Goal: Task Accomplishment & Management: Manage account settings

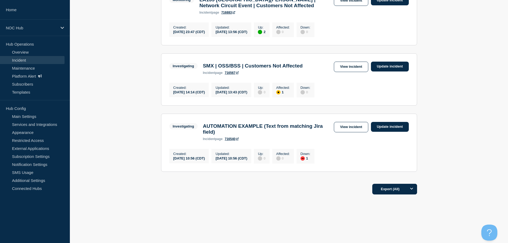
scroll to position [320, 0]
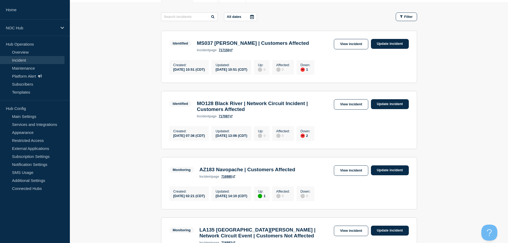
scroll to position [80, 0]
click at [349, 109] on link "View incident" at bounding box center [351, 104] width 34 height 10
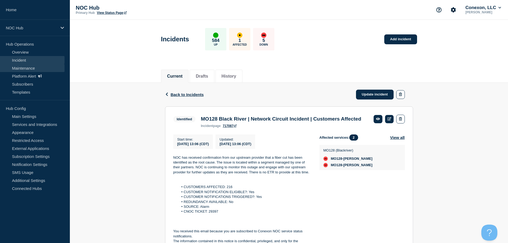
drag, startPoint x: 32, startPoint y: 59, endPoint x: 54, endPoint y: 70, distance: 24.2
click at [32, 59] on link "Incident" at bounding box center [32, 60] width 65 height 8
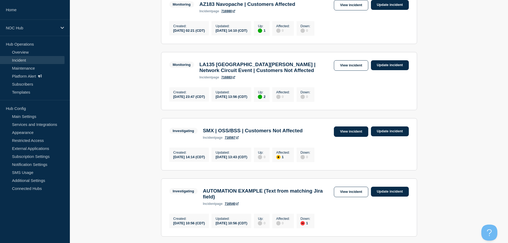
scroll to position [218, 0]
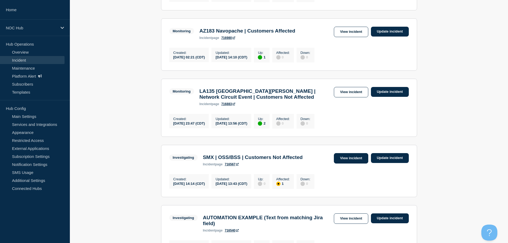
click at [346, 164] on link "View incident" at bounding box center [351, 158] width 34 height 10
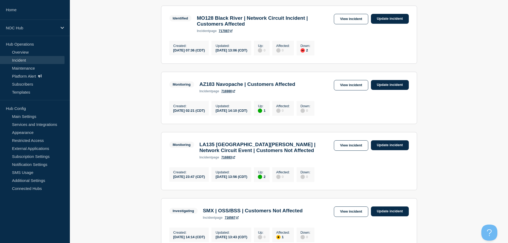
scroll to position [240, 0]
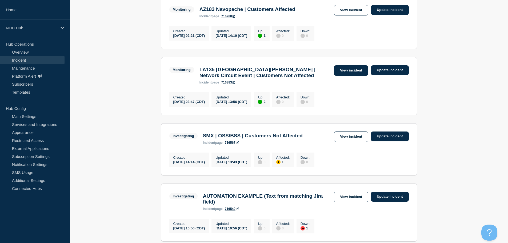
click at [343, 75] on link "View incident" at bounding box center [351, 70] width 34 height 10
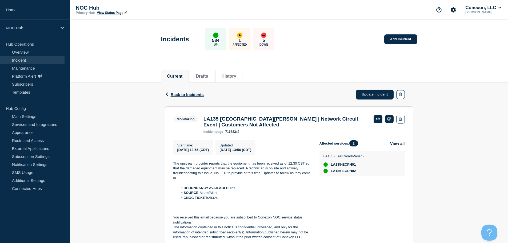
click at [214, 199] on li "CNOC TICKET: 29324" at bounding box center [244, 198] width 133 height 5
copy li "29324"
click at [111, 120] on div "Back Back to Incidents Update incident Monitoring LA135 East Carroll Parish | N…" at bounding box center [289, 224] width 438 height 283
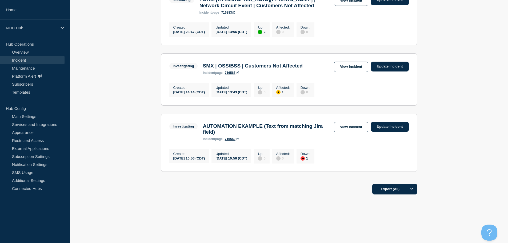
scroll to position [325, 0]
click at [37, 158] on link "Subscription Settings" at bounding box center [32, 156] width 65 height 8
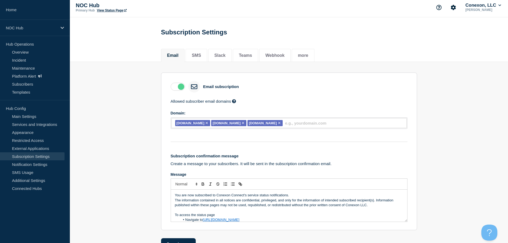
scroll to position [19, 0]
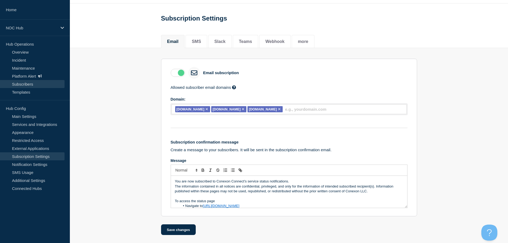
click at [22, 83] on link "Subscribers" at bounding box center [32, 84] width 65 height 8
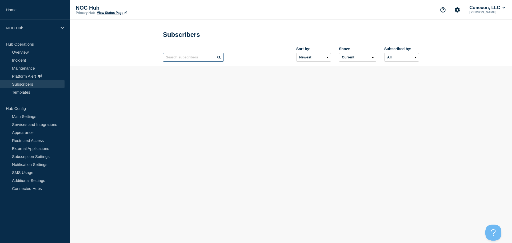
click at [189, 57] on input "text" at bounding box center [193, 57] width 61 height 9
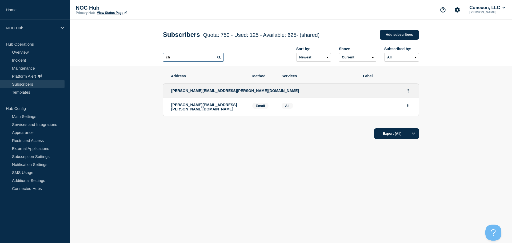
type input "c"
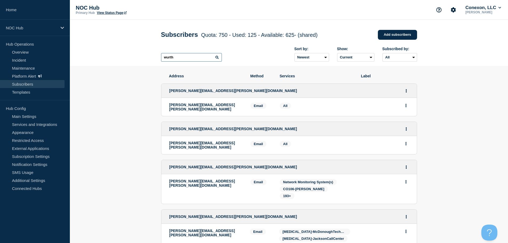
click at [176, 58] on input "wurth" at bounding box center [191, 57] width 61 height 9
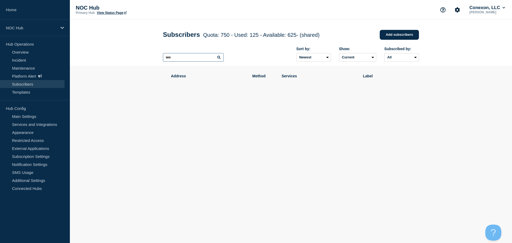
type input "w"
click at [137, 101] on section "Address Method Services Label" at bounding box center [291, 101] width 442 height 70
